Goal: Task Accomplishment & Management: Manage account settings

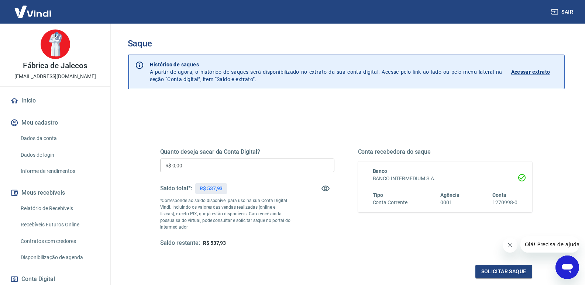
click at [190, 170] on input "R$ 0,00" at bounding box center [247, 166] width 174 height 14
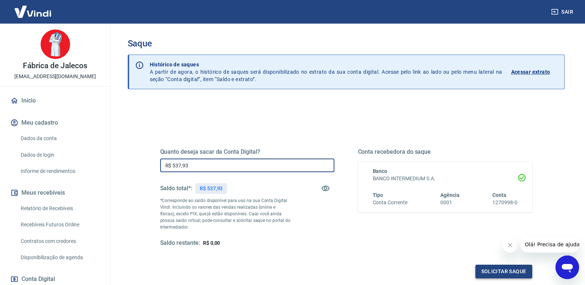
type input "R$ 537,93"
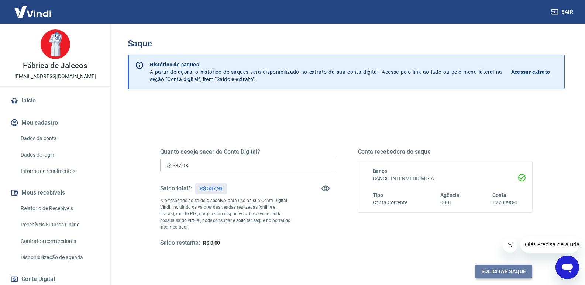
click at [511, 271] on button "Solicitar saque" at bounding box center [504, 272] width 57 height 14
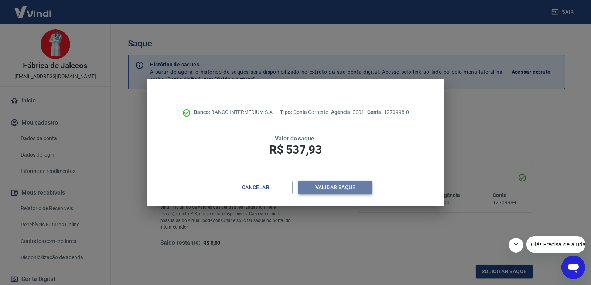
click at [343, 185] on button "Validar saque" at bounding box center [335, 188] width 74 height 14
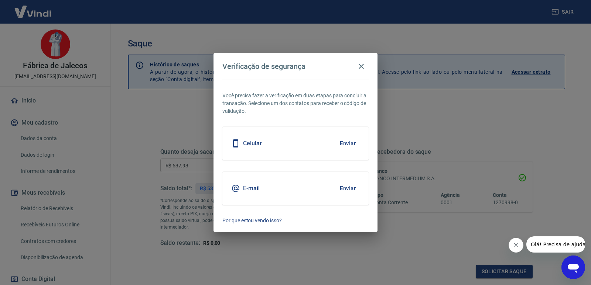
click at [349, 138] on button "Enviar" at bounding box center [348, 144] width 24 height 16
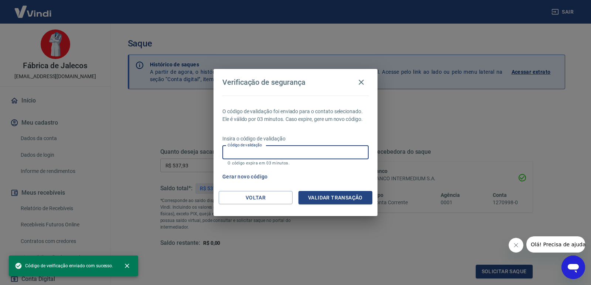
click at [329, 157] on input "Código de validação" at bounding box center [295, 153] width 146 height 14
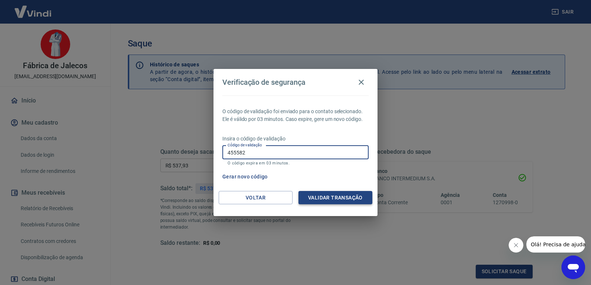
type input "455582"
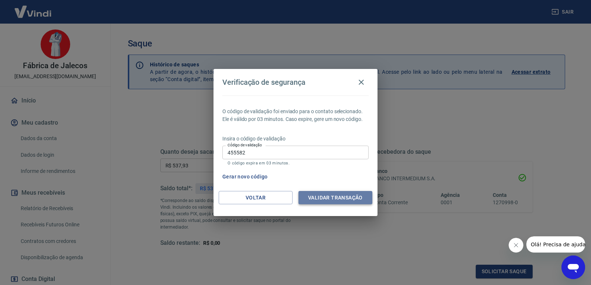
click at [343, 196] on button "Validar transação" at bounding box center [335, 198] width 74 height 14
